Goal: Submit feedback/report problem: Submit feedback/report problem

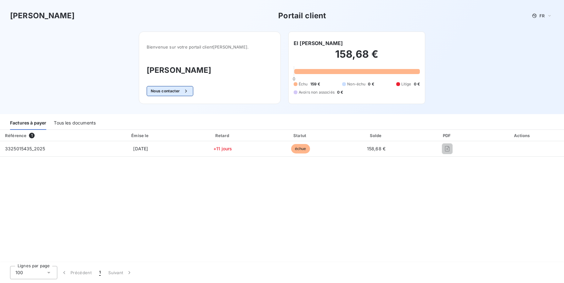
click at [177, 92] on button "Nous contacter" at bounding box center [170, 91] width 47 height 10
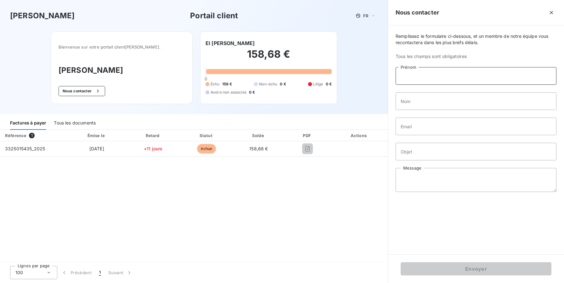
click at [446, 71] on input "Prénom" at bounding box center [476, 76] width 161 height 18
type input "Élise"
type input "Hallab"
type input "[PERSON_NAME][EMAIL_ADDRESS][DOMAIN_NAME]"
click at [439, 153] on input "Objet" at bounding box center [476, 152] width 161 height 18
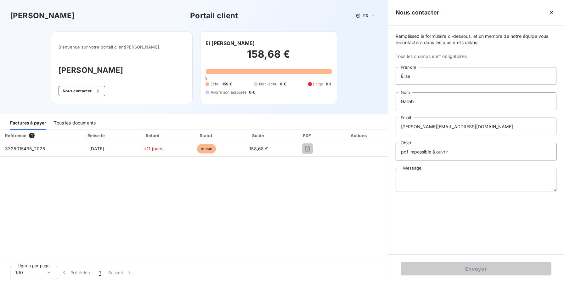
type input "pdf impossible à ouvrir"
click at [486, 182] on textarea "Message" at bounding box center [476, 180] width 161 height 24
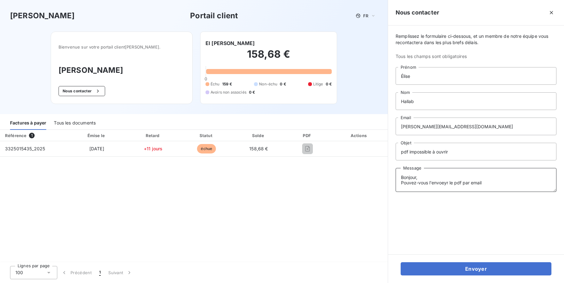
click at [440, 184] on textarea "Bonjour, Pouvez-vous l'envoeyr le pdf par email" at bounding box center [476, 180] width 161 height 24
click at [493, 183] on textarea "Bonjour, Pouvez-vous l’envoyer le pdf par email" at bounding box center [476, 180] width 161 height 24
click at [442, 178] on textarea "Bonjour, Pouvez-vous l’envoyer le pdf par email" at bounding box center [476, 180] width 161 height 24
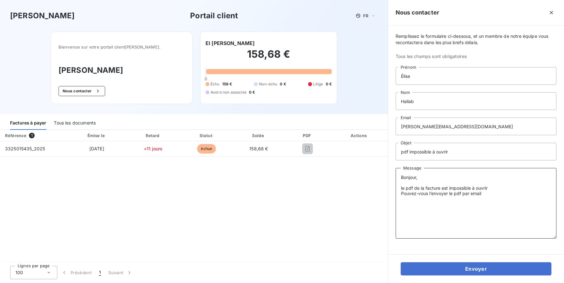
drag, startPoint x: 552, startPoint y: 191, endPoint x: 558, endPoint y: 237, distance: 46.3
click at [557, 237] on textarea "Bonjour, le pdf de la facture est impossible à ouvrir Pouvez-vous l’envoyer le …" at bounding box center [476, 203] width 161 height 71
click at [530, 193] on textarea "Bonjour, le pdf de la facture est impossible à ouvrir Pouvez-vous l’envoyer le …" at bounding box center [476, 203] width 161 height 70
click at [434, 195] on textarea "Bonjour, le pdf de la facture est impossible à ouvrir Pouvez-vous l’envoyer le …" at bounding box center [476, 203] width 161 height 70
click at [460, 195] on textarea "Bonjour, le pdf de la facture est impossible à ouvrir Pouvez-vous me l’envoyer …" at bounding box center [476, 203] width 161 height 70
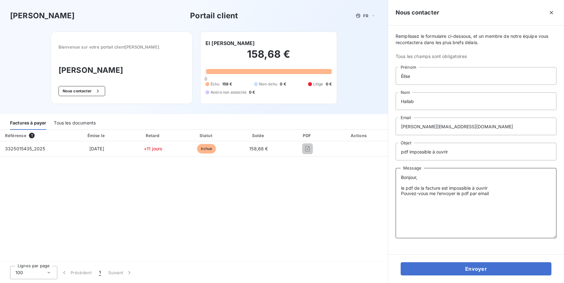
click at [460, 195] on textarea "Bonjour, le pdf de la facture est impossible à ouvrir Pouvez-vous me l’envoyer …" at bounding box center [476, 203] width 161 height 70
click at [470, 193] on textarea "Bonjour, le pdf de la facture est impossible à ouvrir Pouvez-vous me l’envoyer …" at bounding box center [476, 203] width 161 height 70
click at [489, 195] on textarea "Bonjour, le pdf de la facture est impossible à ouvrir Pouvez-vous me l’envoyer …" at bounding box center [476, 203] width 161 height 70
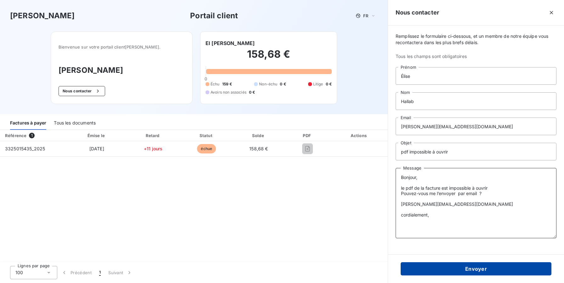
type textarea "Bonjour, le pdf de la facture est impossible à ouvrir Pouvez-vous me l’envoyer …"
click at [500, 264] on button "Envoyer" at bounding box center [476, 268] width 151 height 13
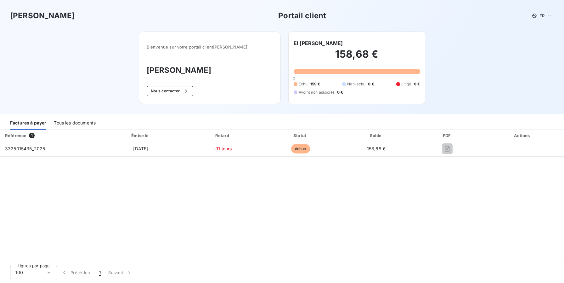
click at [71, 122] on div "Tous les documents" at bounding box center [75, 122] width 42 height 13
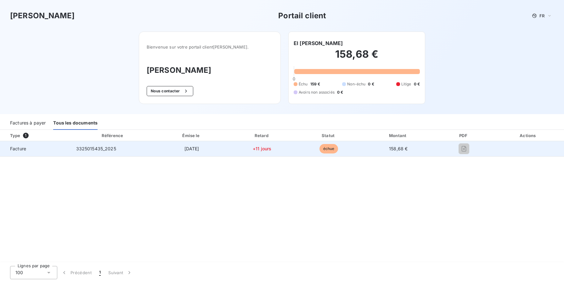
drag, startPoint x: 338, startPoint y: 203, endPoint x: 294, endPoint y: 148, distance: 70.6
click at [338, 202] on div "Type 1 Référence Émise le Retard Statut Montant PDF Actions Facture 3325015435_…" at bounding box center [282, 196] width 564 height 133
